Goal: Information Seeking & Learning: Learn about a topic

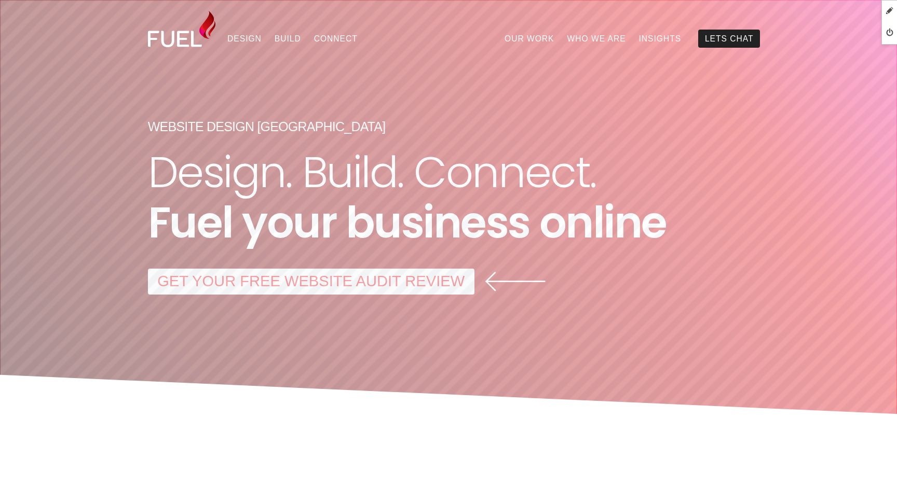
click at [351, 283] on link "GET YOUR FREE WEBSITE AUDIT REVIEW" at bounding box center [311, 282] width 326 height 26
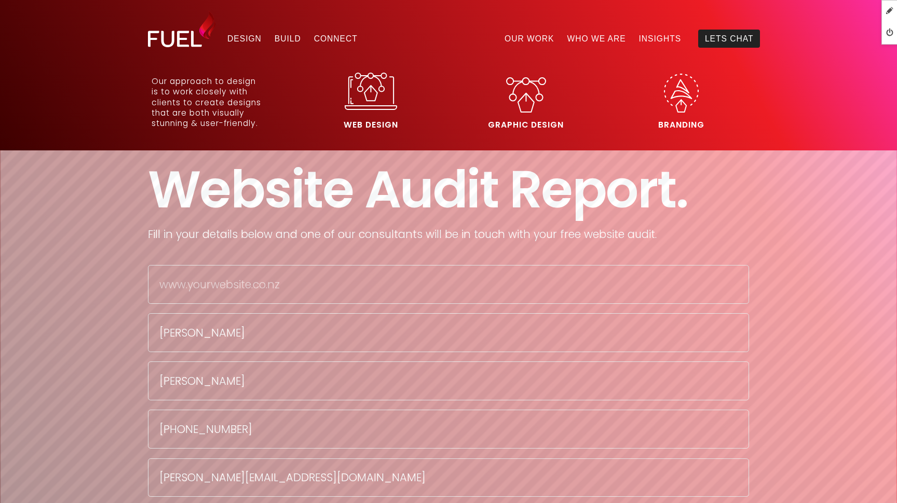
click at [362, 99] on img at bounding box center [371, 91] width 52 height 37
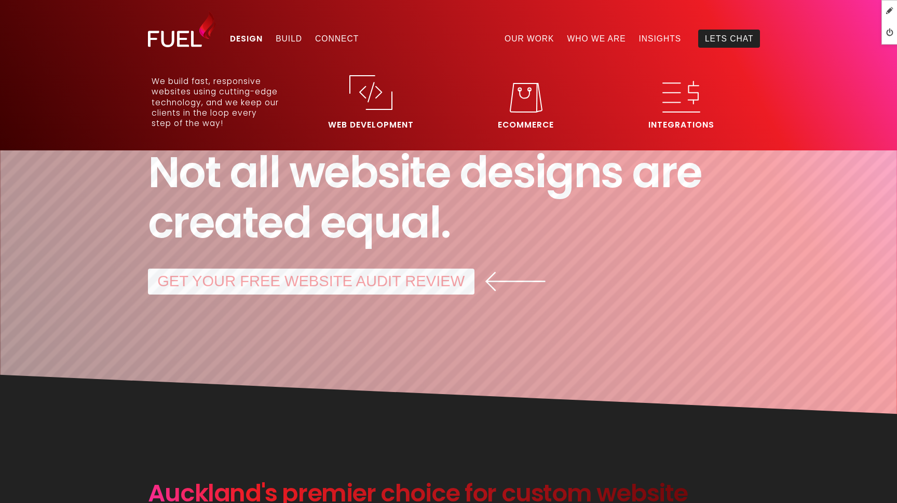
click at [366, 99] on img at bounding box center [370, 92] width 43 height 35
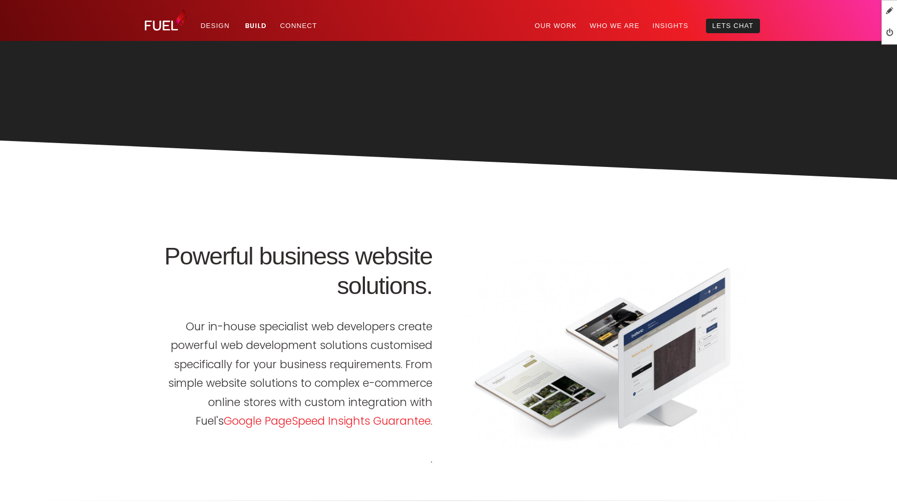
scroll to position [653, 0]
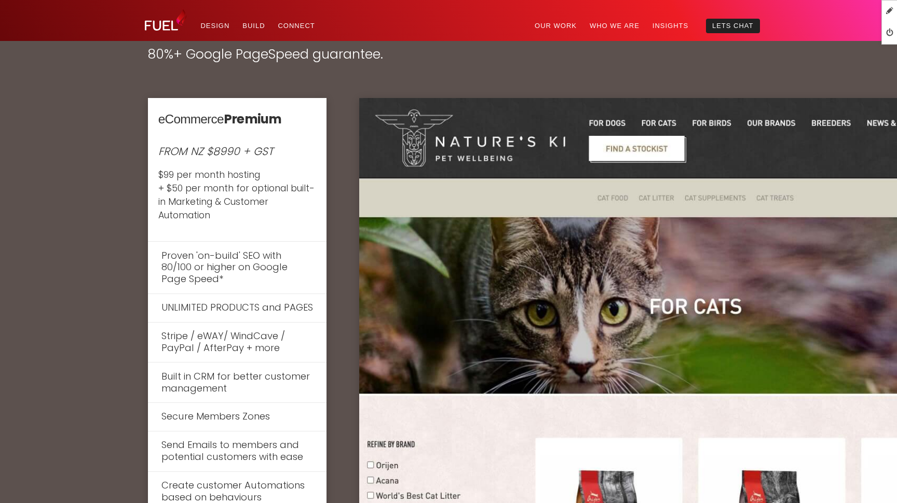
scroll to position [4089, 0]
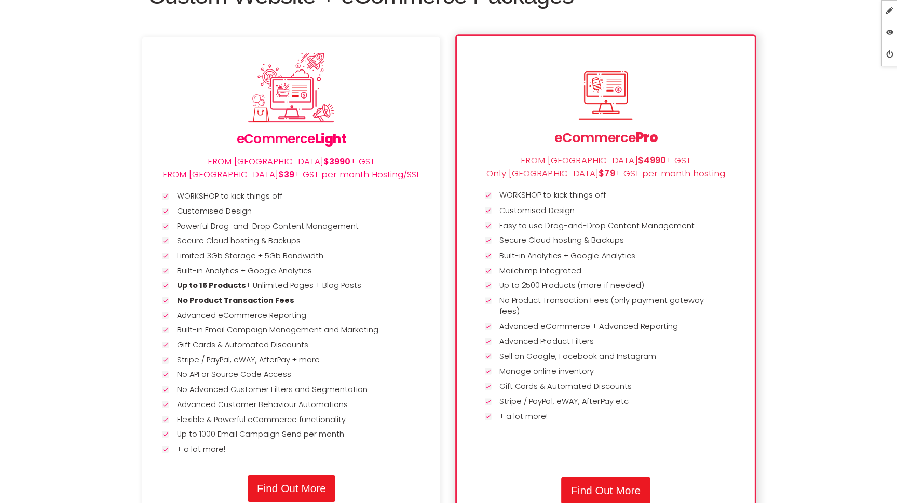
scroll to position [1465, 0]
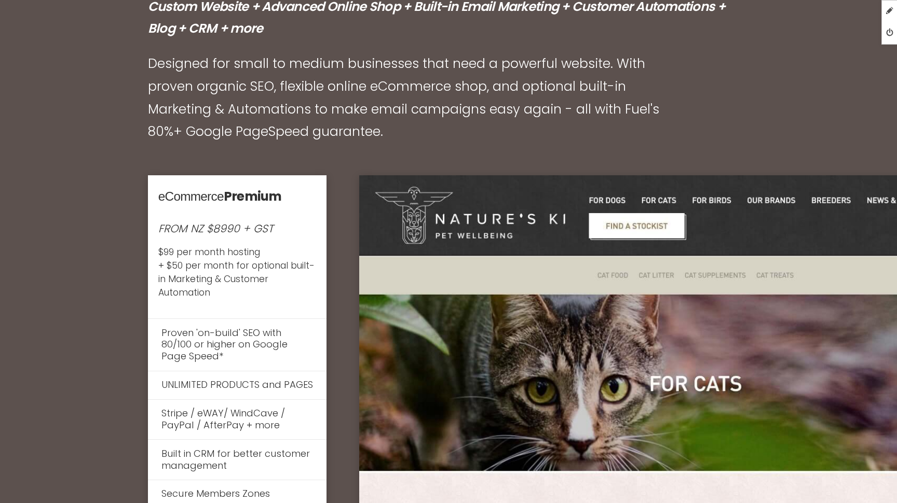
scroll to position [4158, 0]
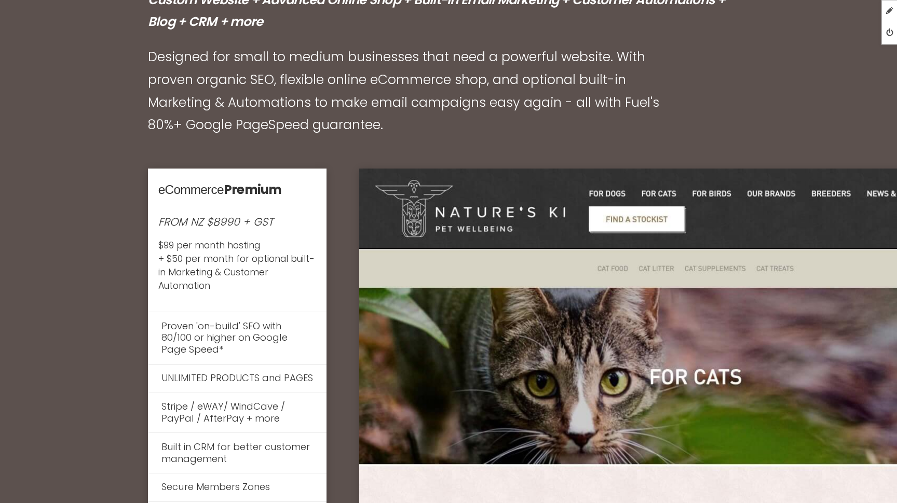
click at [221, 214] on em "FROM NZ $8990 + GST" at bounding box center [215, 221] width 115 height 15
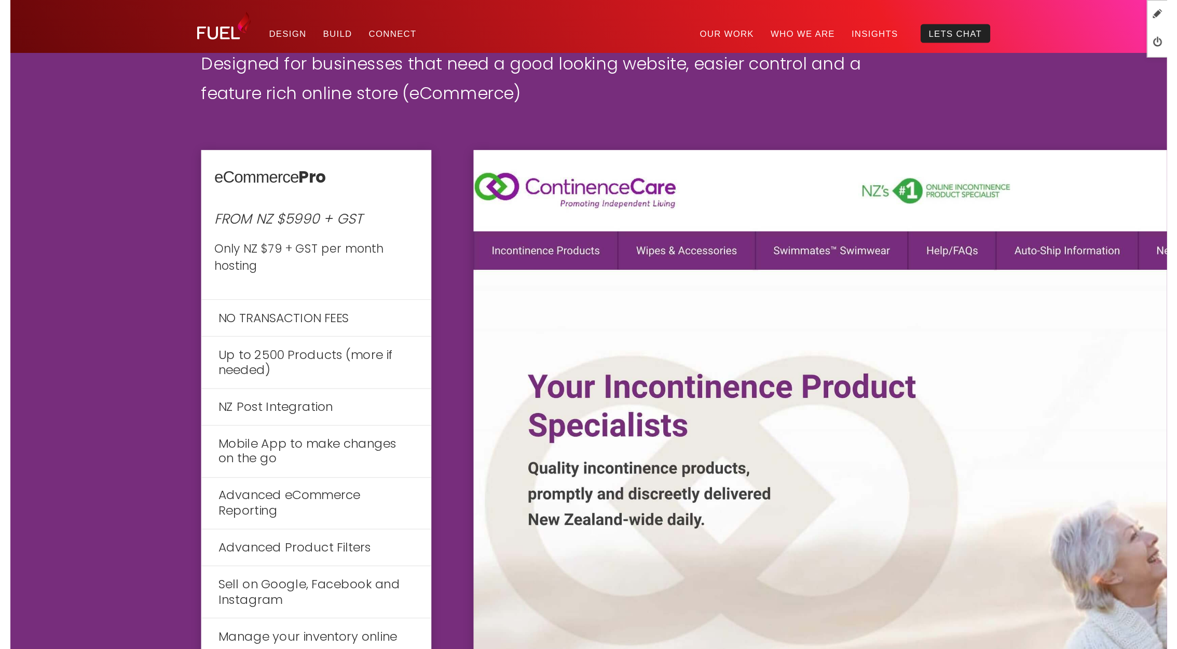
scroll to position [3189, 0]
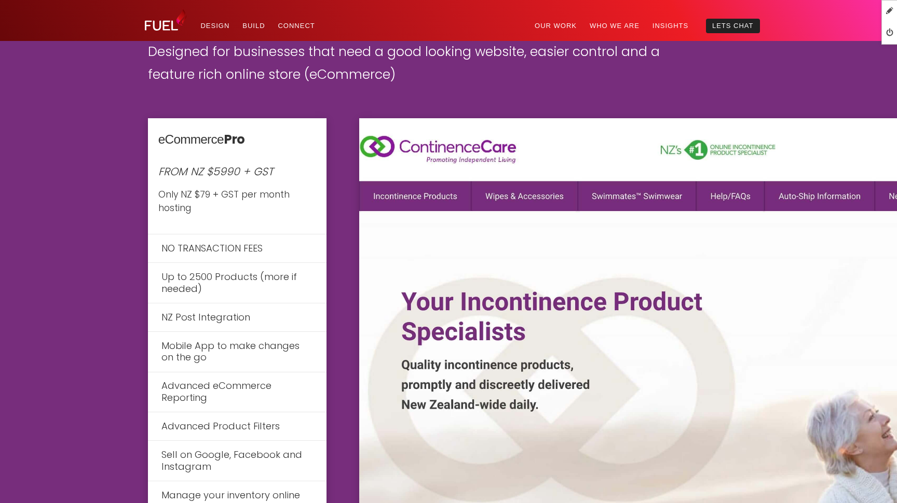
click at [475, 237] on img at bounding box center [695, 407] width 673 height 578
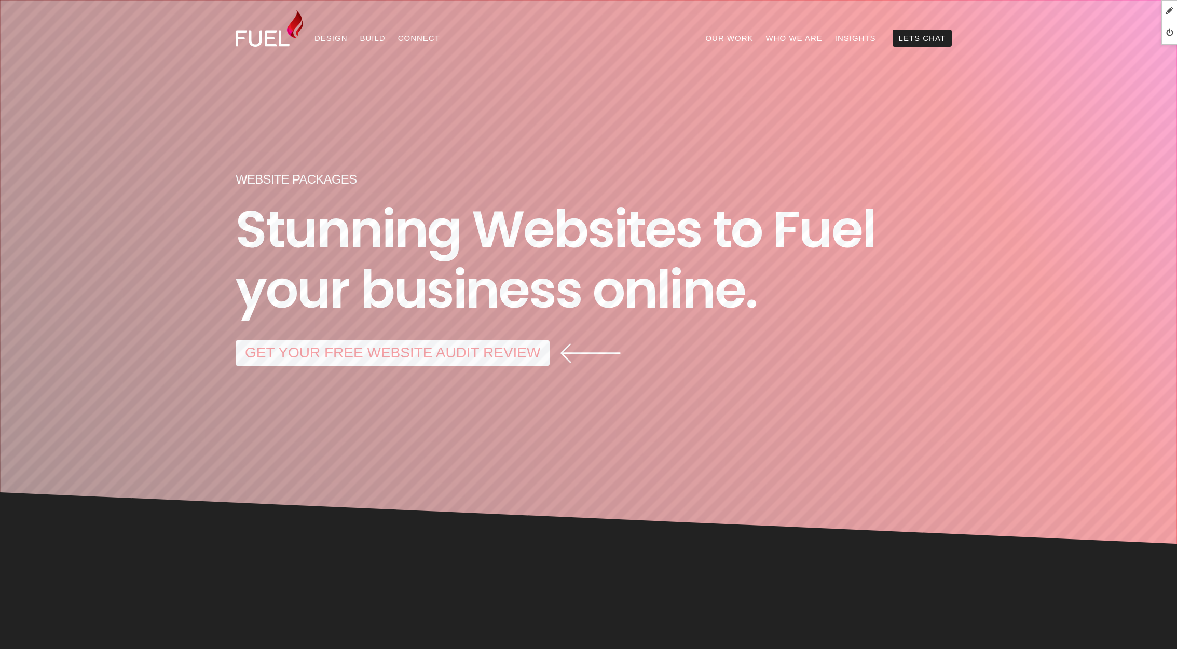
scroll to position [0, 0]
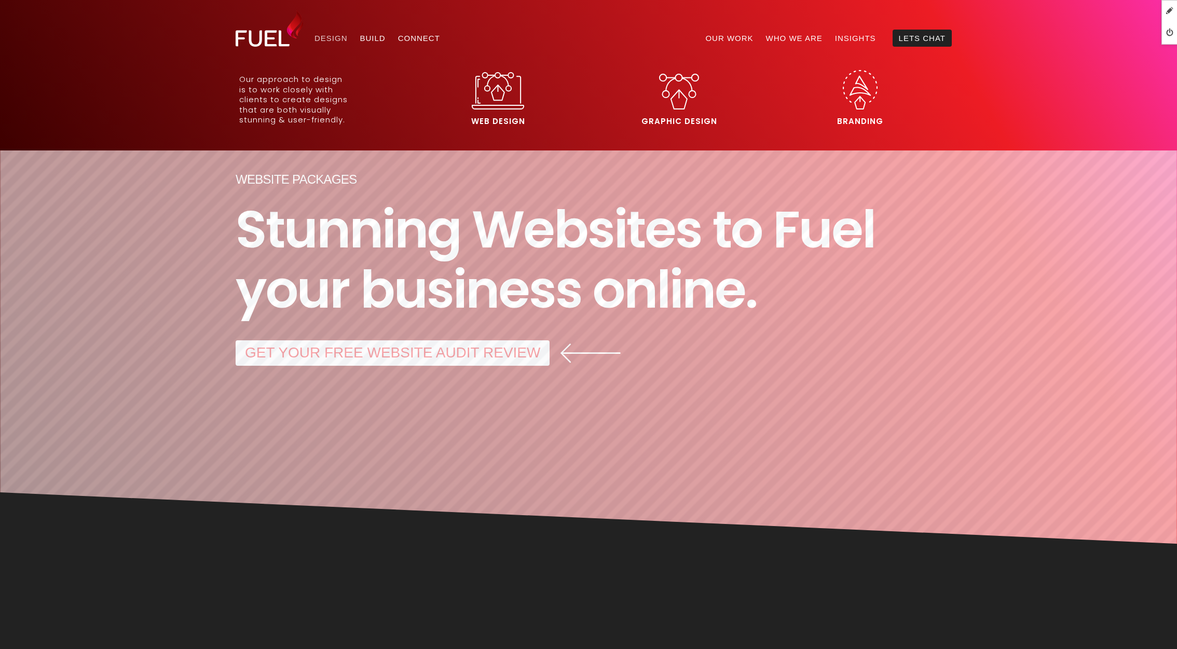
click at [333, 38] on link "Design" at bounding box center [331, 38] width 46 height 17
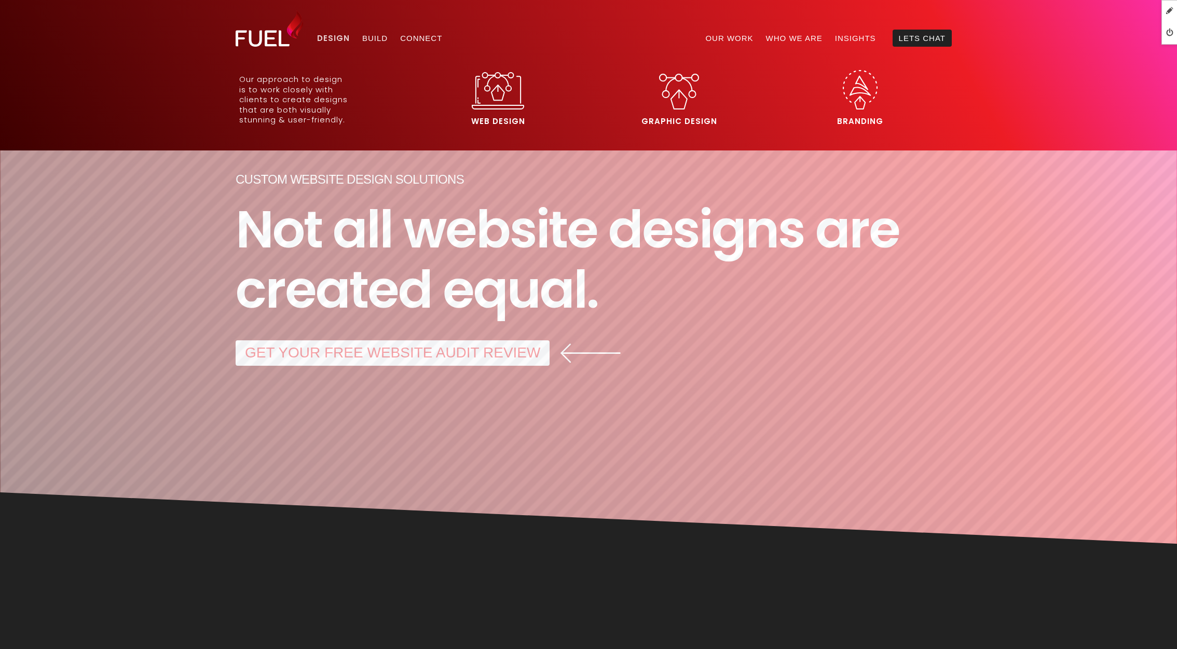
click at [342, 35] on link "Design" at bounding box center [333, 38] width 45 height 17
click at [680, 93] on img at bounding box center [679, 92] width 33 height 30
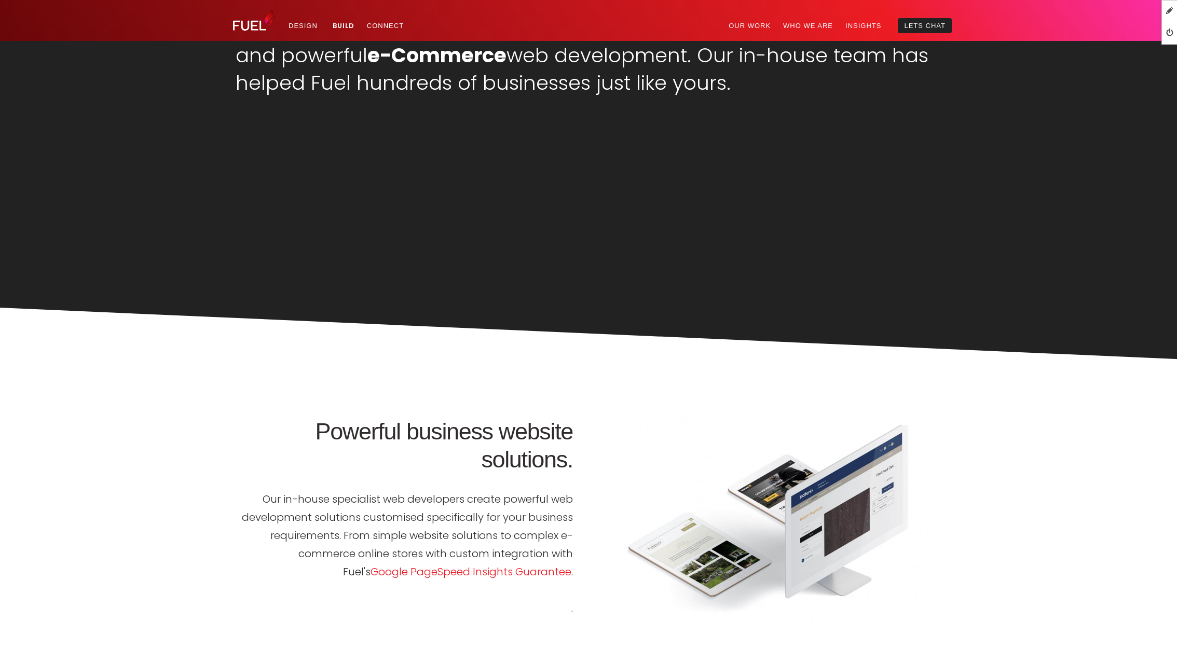
scroll to position [541, 0]
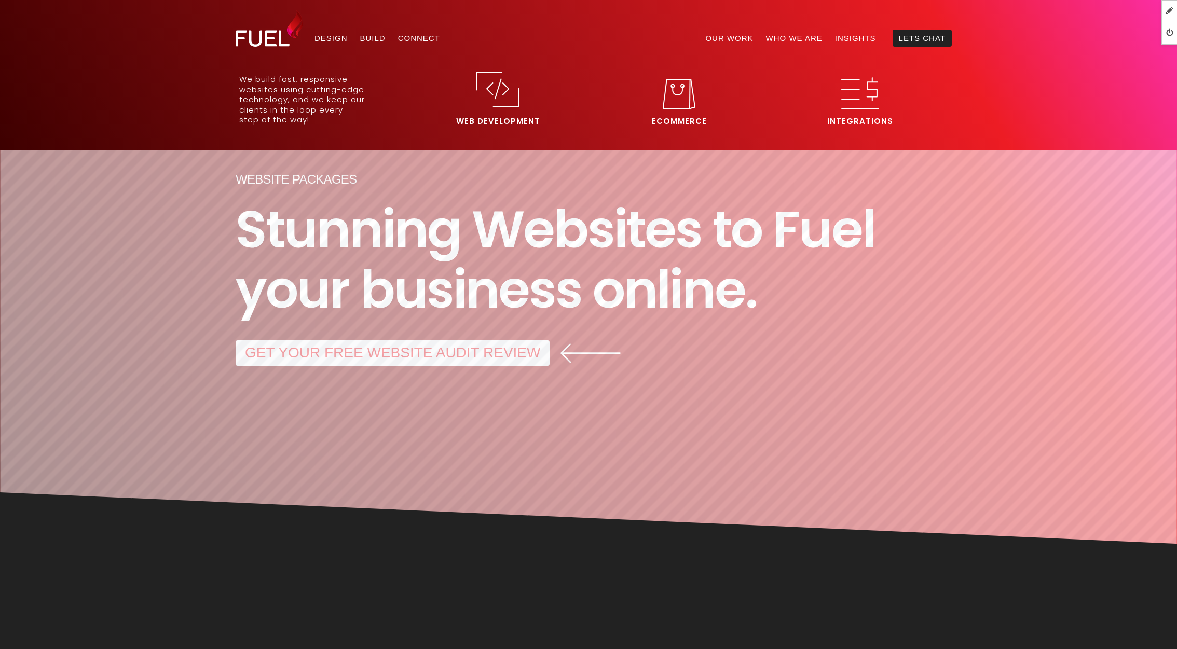
click at [491, 100] on img at bounding box center [497, 89] width 43 height 35
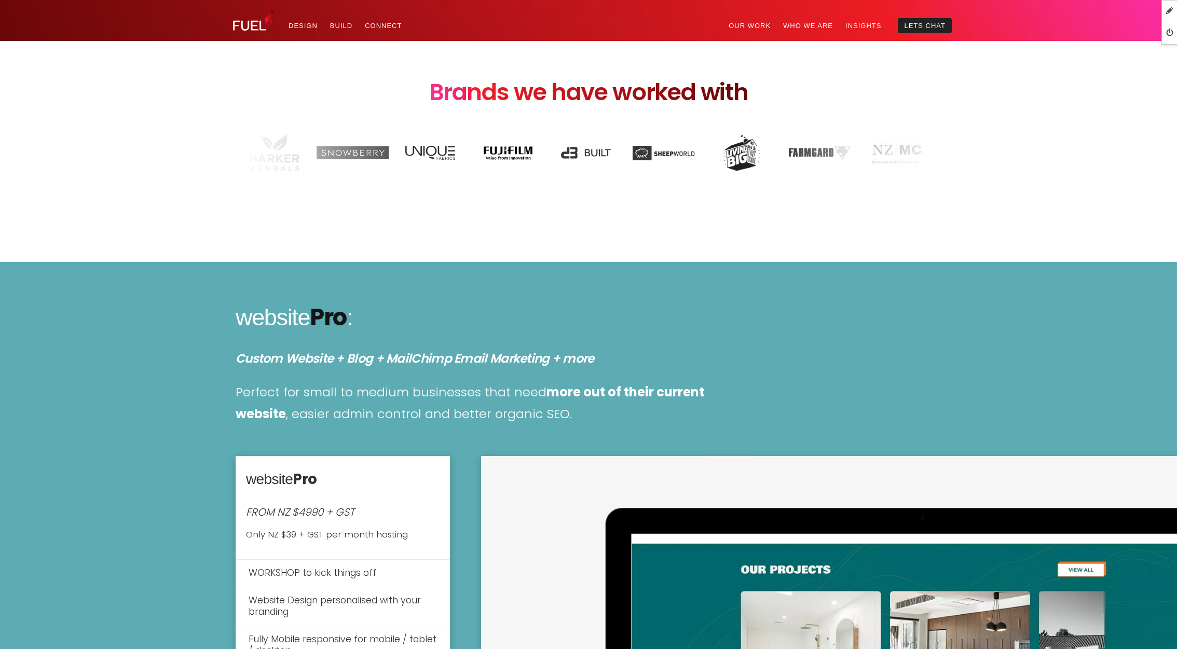
scroll to position [931, 0]
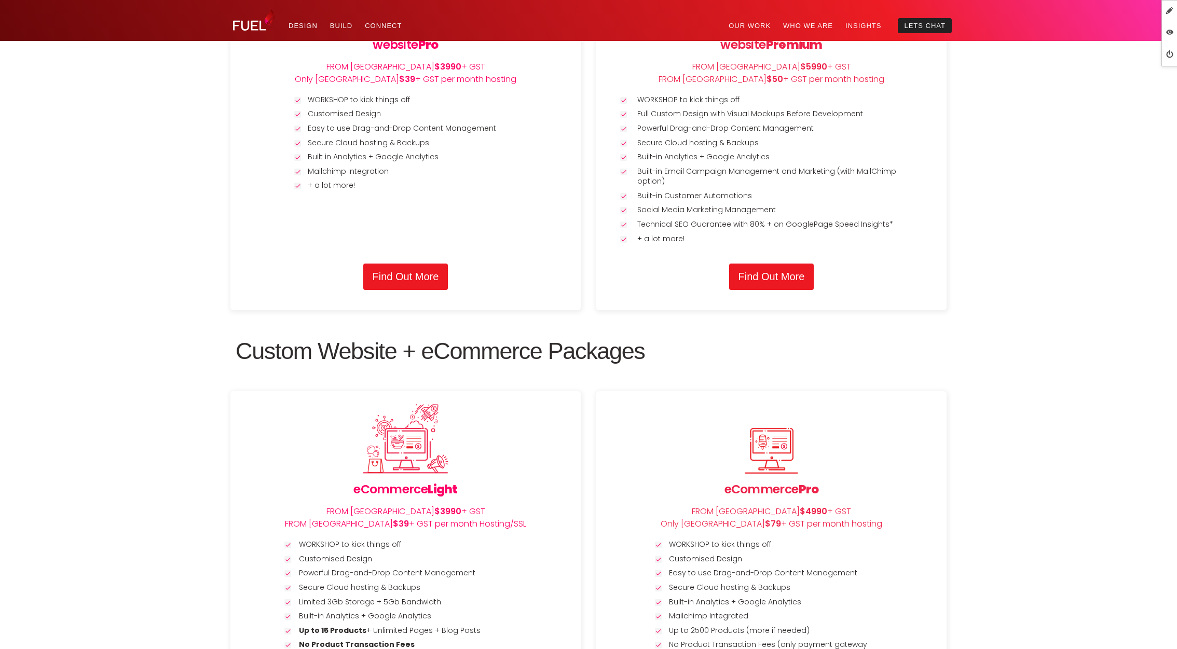
scroll to position [1339, 0]
drag, startPoint x: 335, startPoint y: 348, endPoint x: 661, endPoint y: 349, distance: 326.5
click at [647, 349] on h2 "Custom Website + eCommerce Packages" at bounding box center [589, 352] width 706 height 28
click at [814, 343] on h2 "Custom Website + eCommerce Packages" at bounding box center [589, 352] width 706 height 28
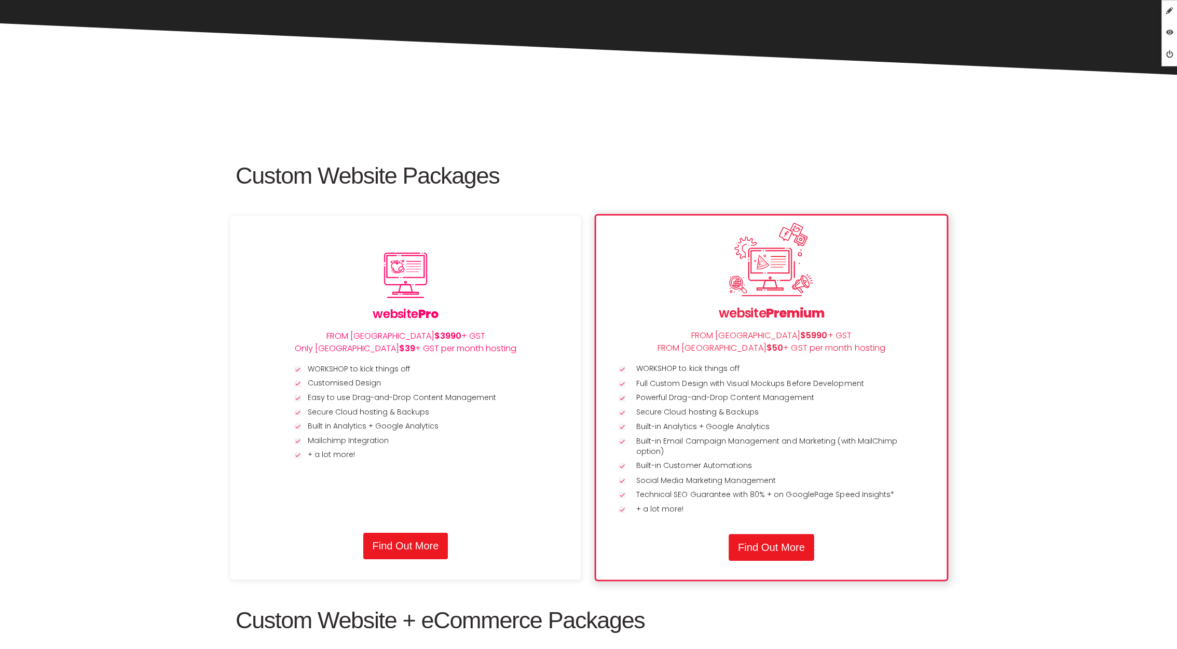
scroll to position [1071, 0]
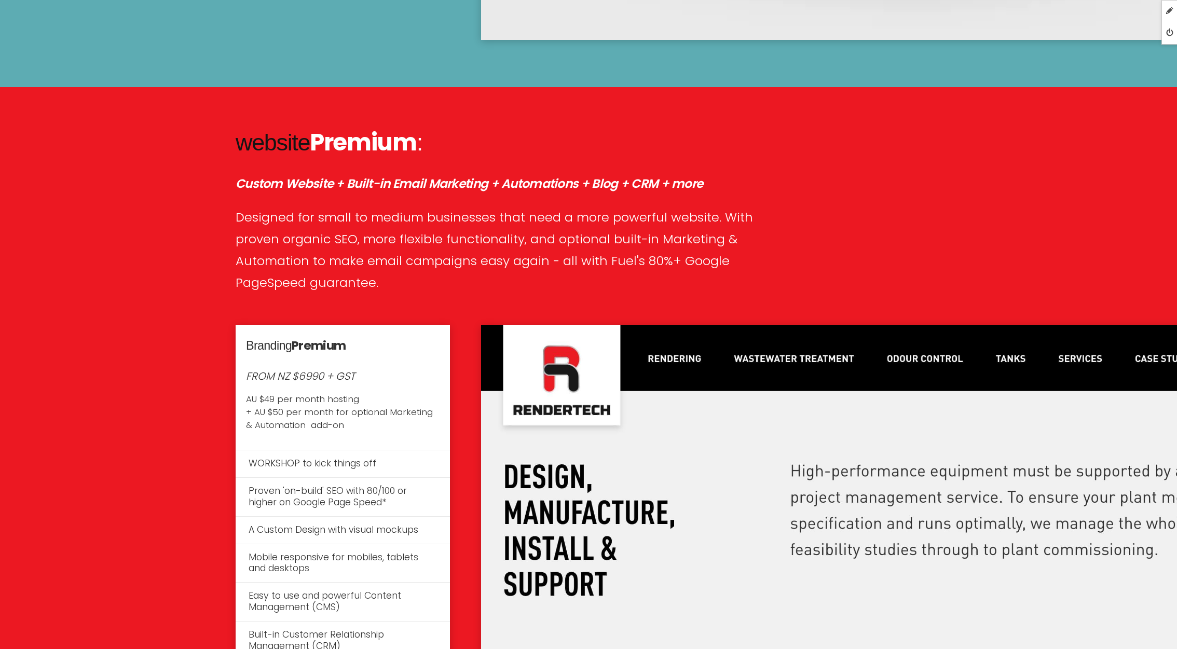
scroll to position [2198, 0]
drag, startPoint x: 297, startPoint y: 374, endPoint x: 395, endPoint y: 369, distance: 98.3
click at [395, 369] on p "FROM NZ $6990 + GST AU $49 per month hosting + AU $50 per month for optional Ma…" at bounding box center [343, 399] width 194 height 63
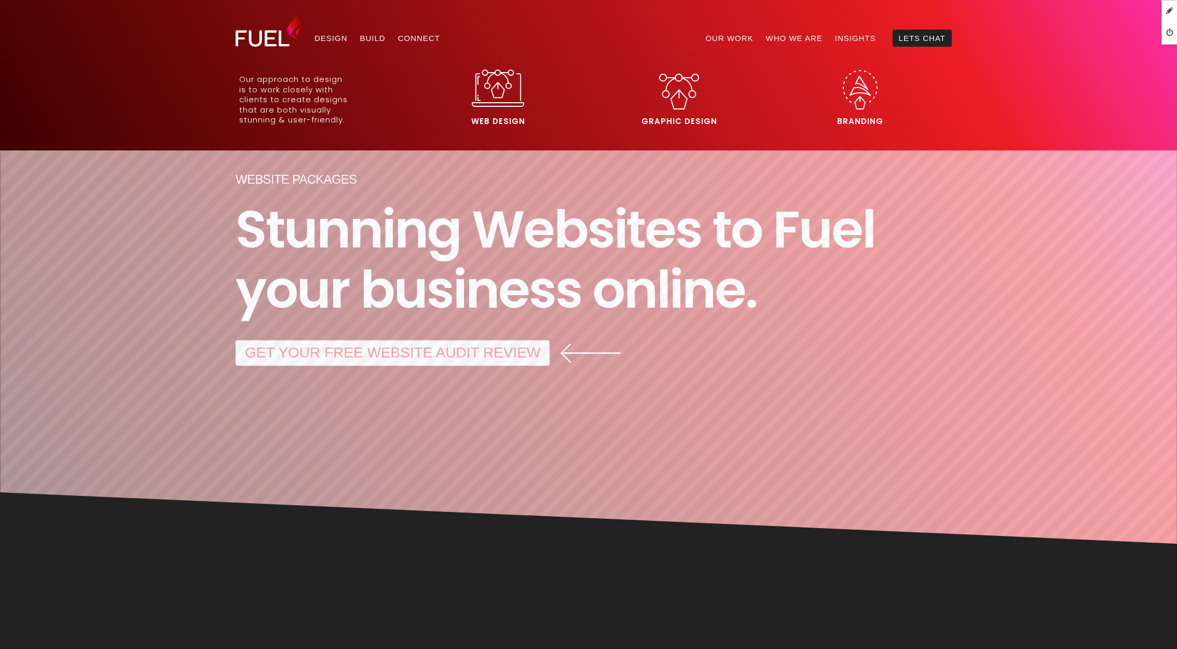
click at [494, 89] on img at bounding box center [498, 88] width 52 height 37
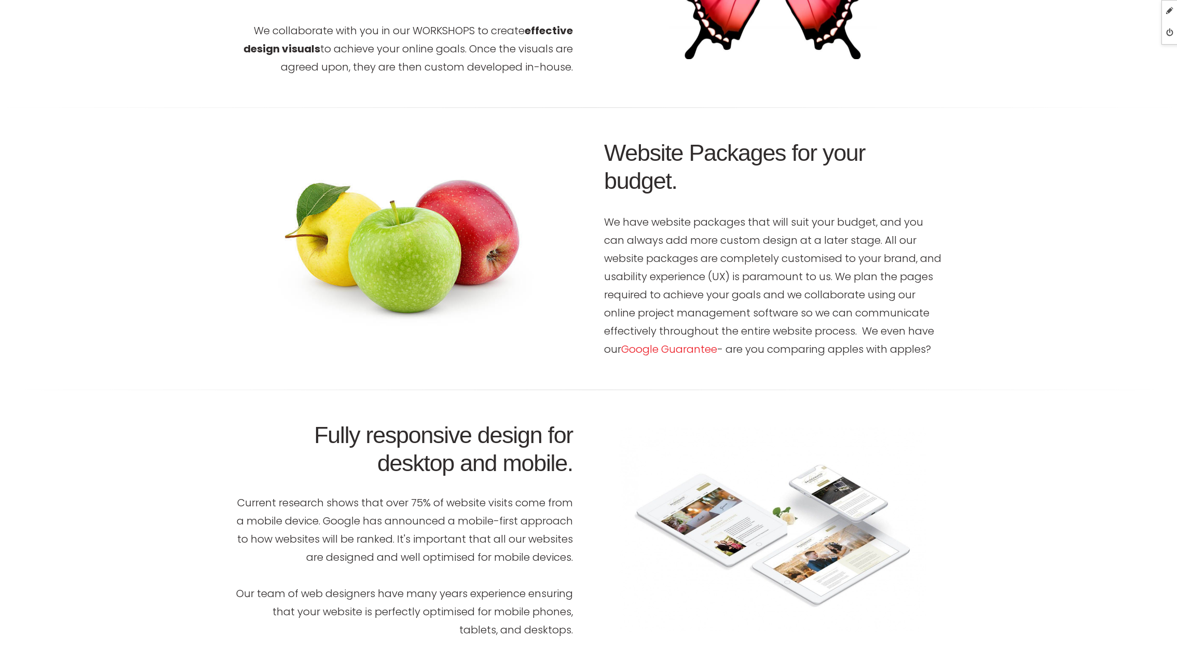
scroll to position [1357, 0]
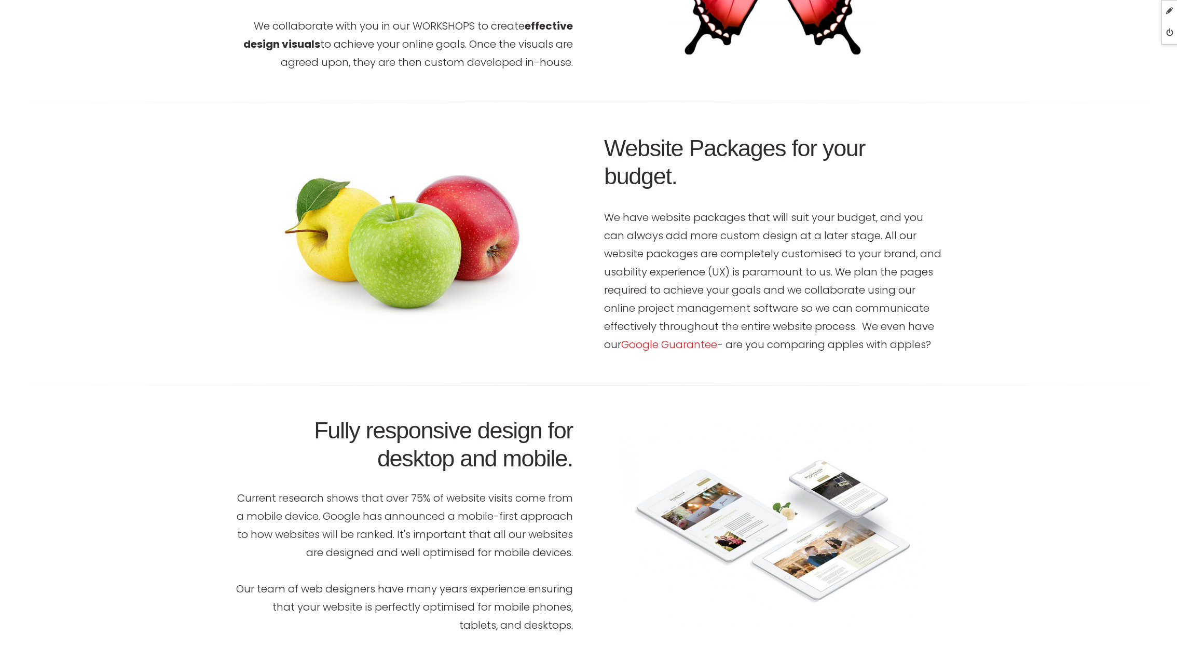
click at [465, 225] on img at bounding box center [405, 243] width 260 height 171
click at [581, 237] on div at bounding box center [404, 244] width 358 height 192
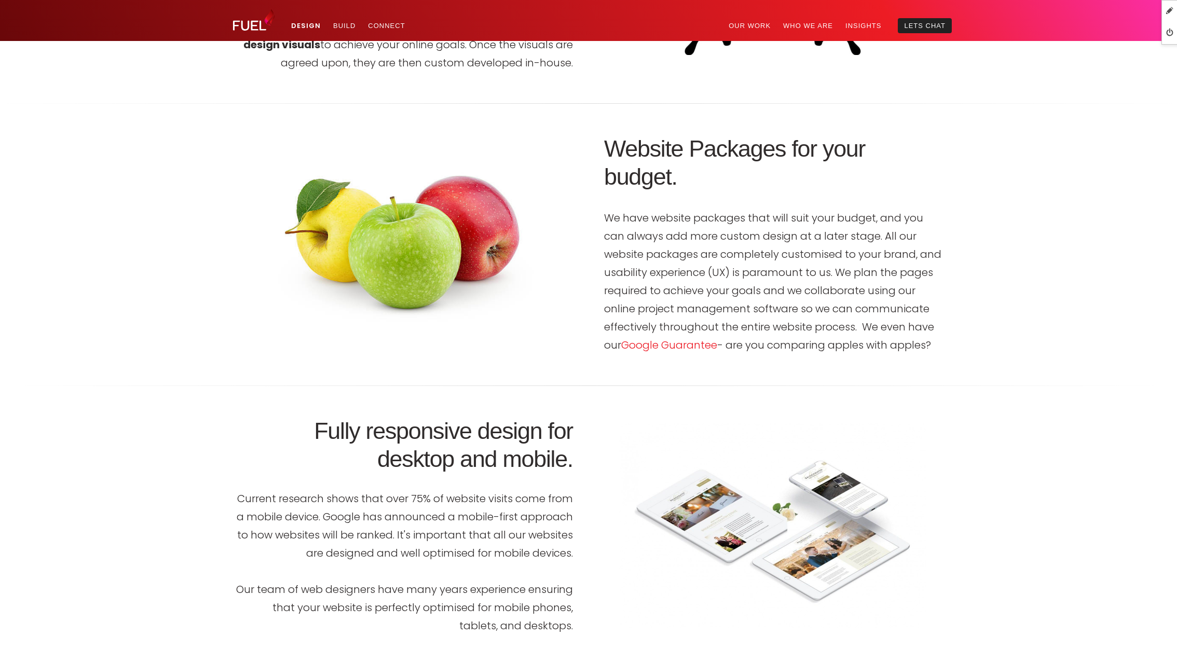
drag, startPoint x: 395, startPoint y: 323, endPoint x: 379, endPoint y: 329, distance: 17.1
click at [395, 323] on img at bounding box center [405, 244] width 260 height 171
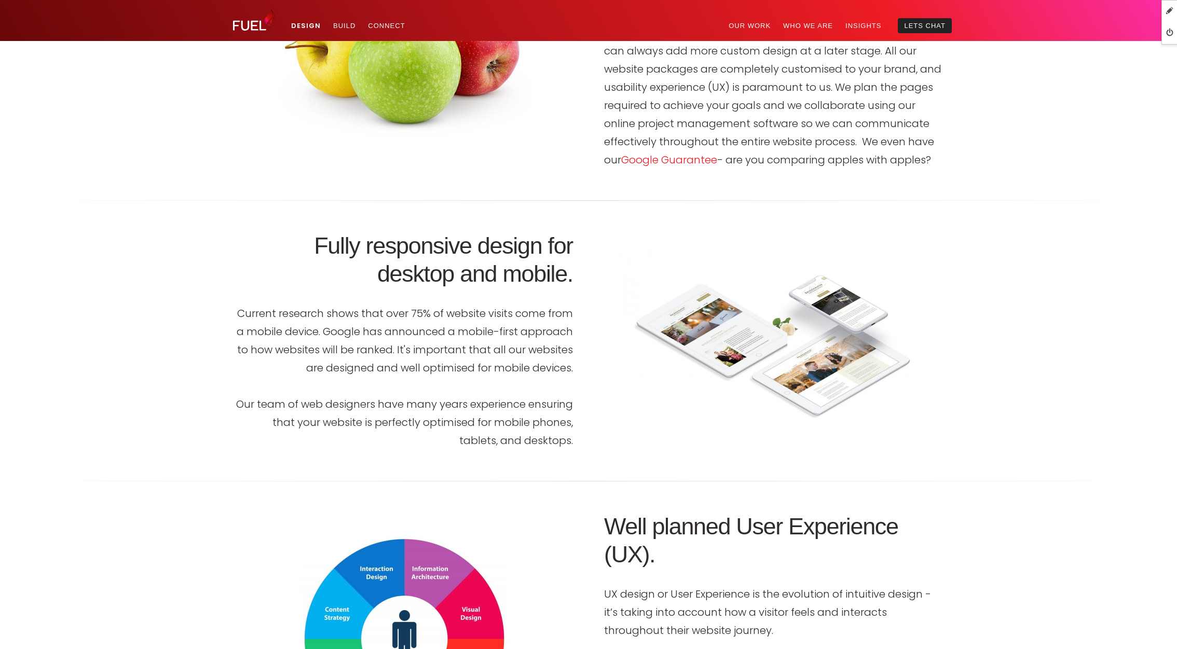
scroll to position [1490, 0]
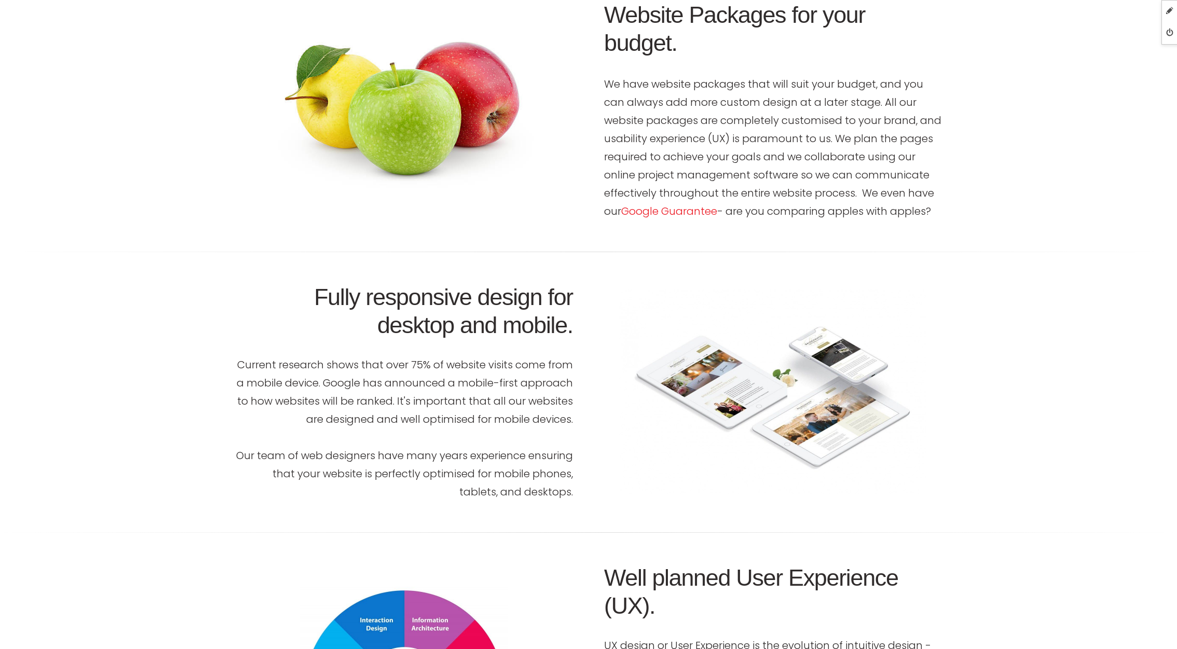
click at [419, 204] on div at bounding box center [404, 111] width 358 height 192
click at [1130, 10] on link "Edit Page" at bounding box center [1125, 12] width 103 height 22
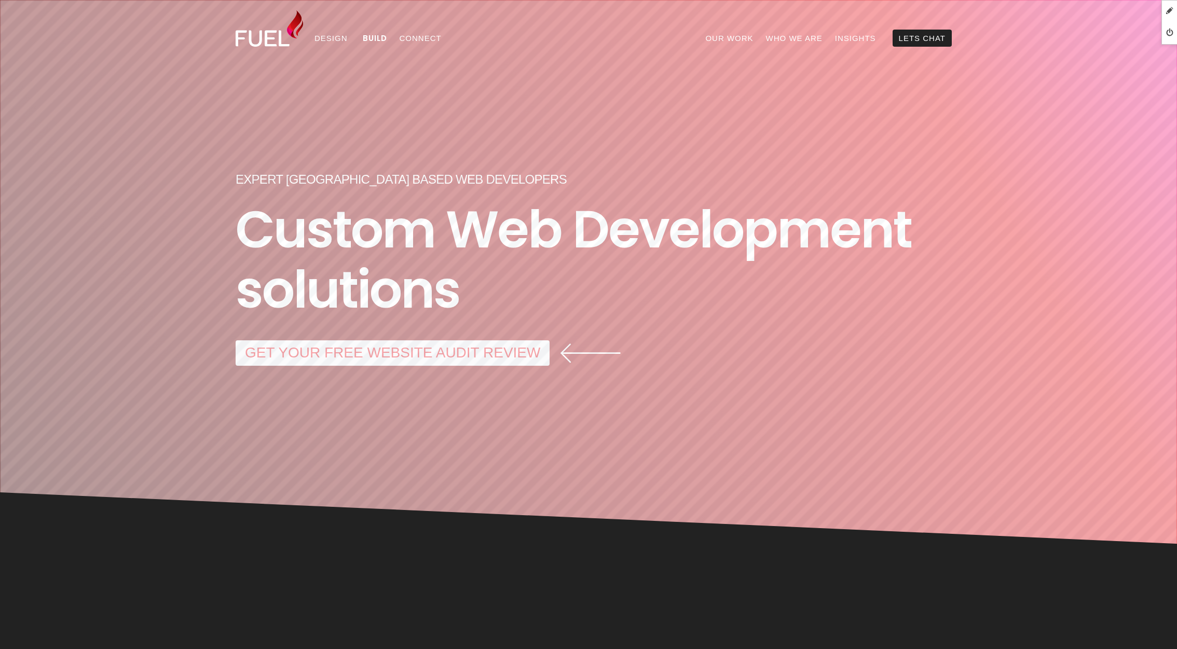
scroll to position [541, 0]
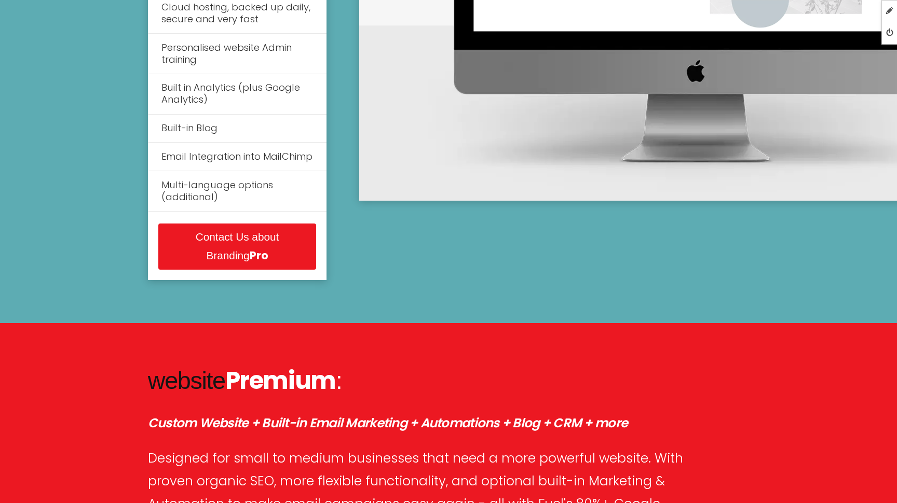
scroll to position [1846, 0]
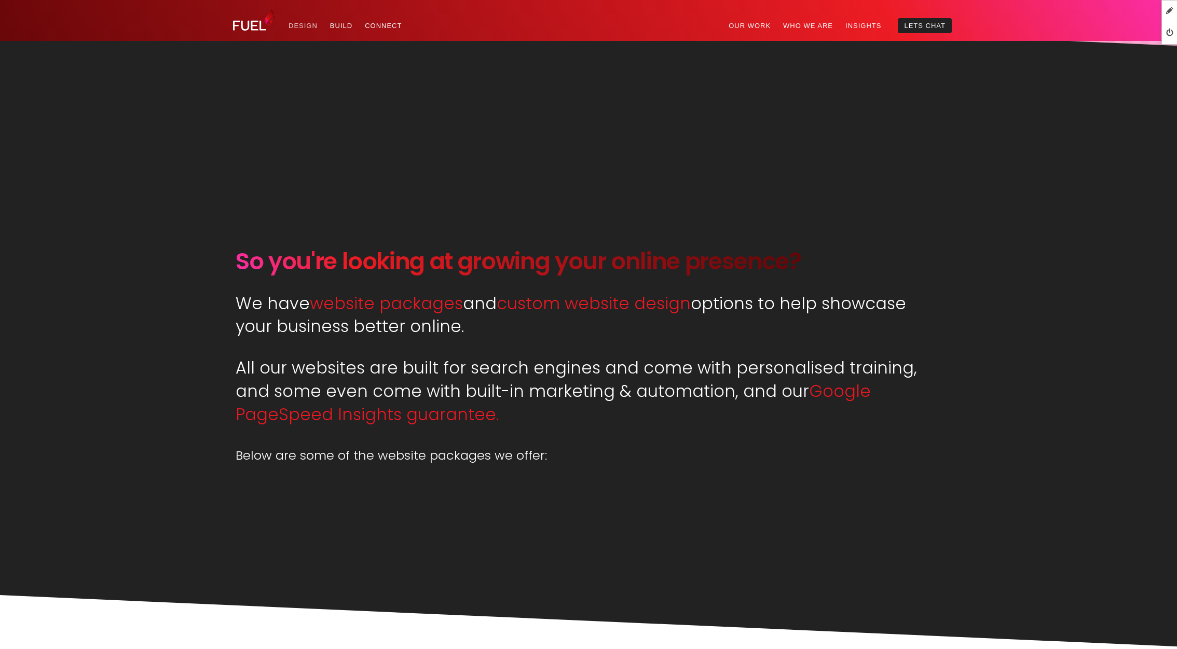
scroll to position [461, 0]
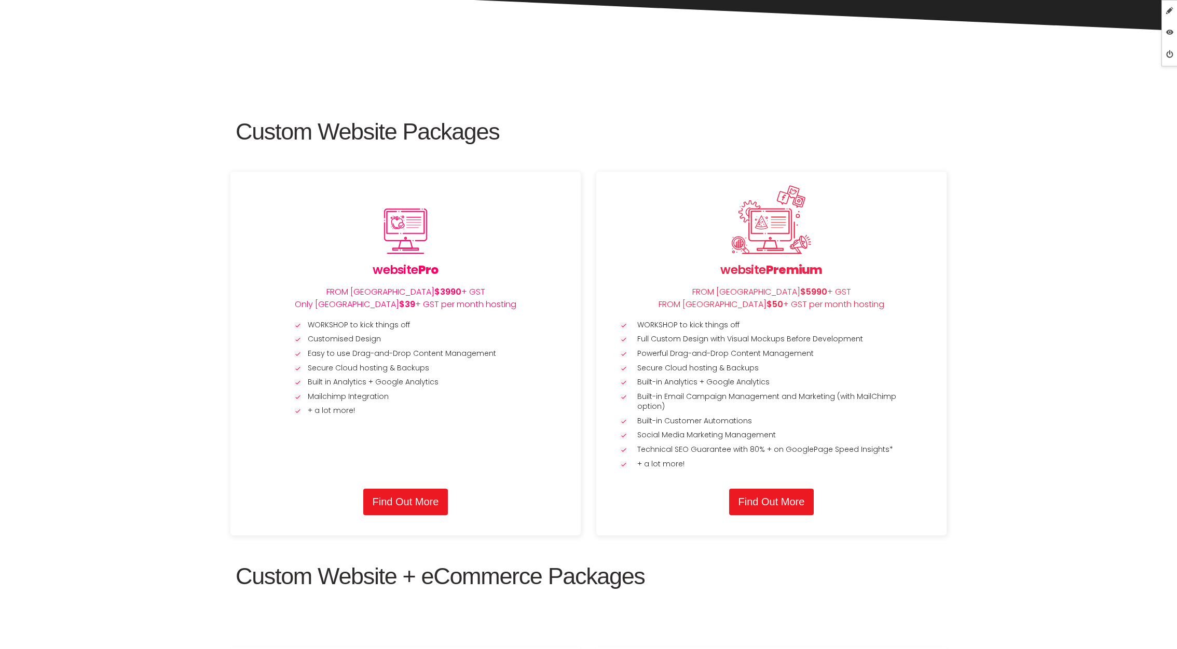
scroll to position [1116, 0]
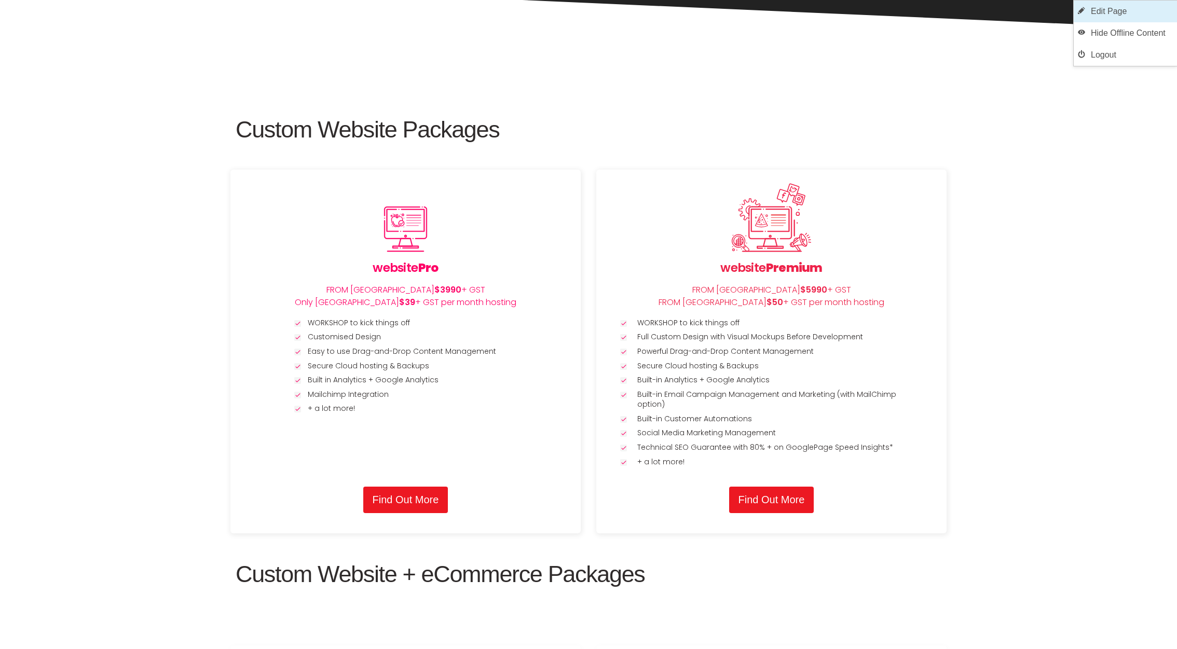
click at [1110, 9] on link "Edit Page" at bounding box center [1125, 12] width 103 height 22
